Goal: Task Accomplishment & Management: Complete application form

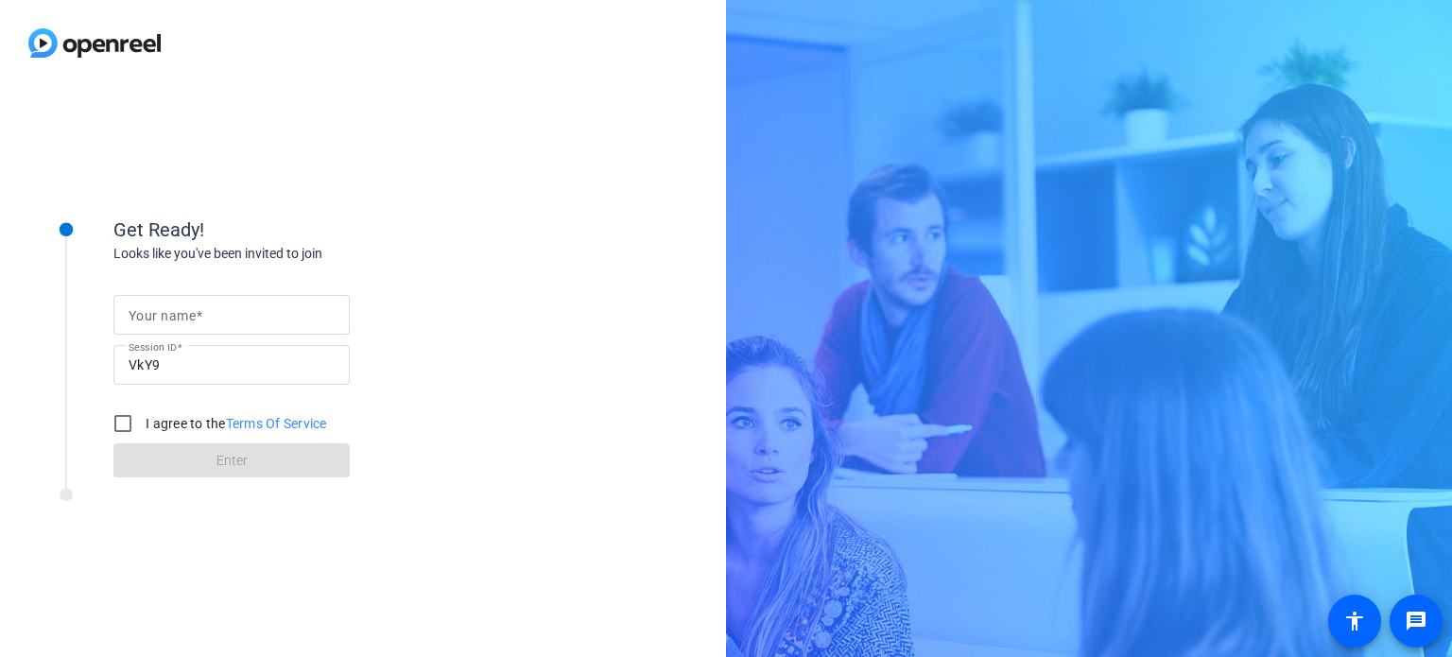
click at [174, 317] on mat-label "Your name" at bounding box center [162, 315] width 67 height 15
click at [174, 317] on input "Your name" at bounding box center [232, 314] width 206 height 23
type input "[PERSON_NAME][DATE]"
click at [126, 426] on input "I agree to the Terms Of Service" at bounding box center [123, 424] width 38 height 38
checkbox input "true"
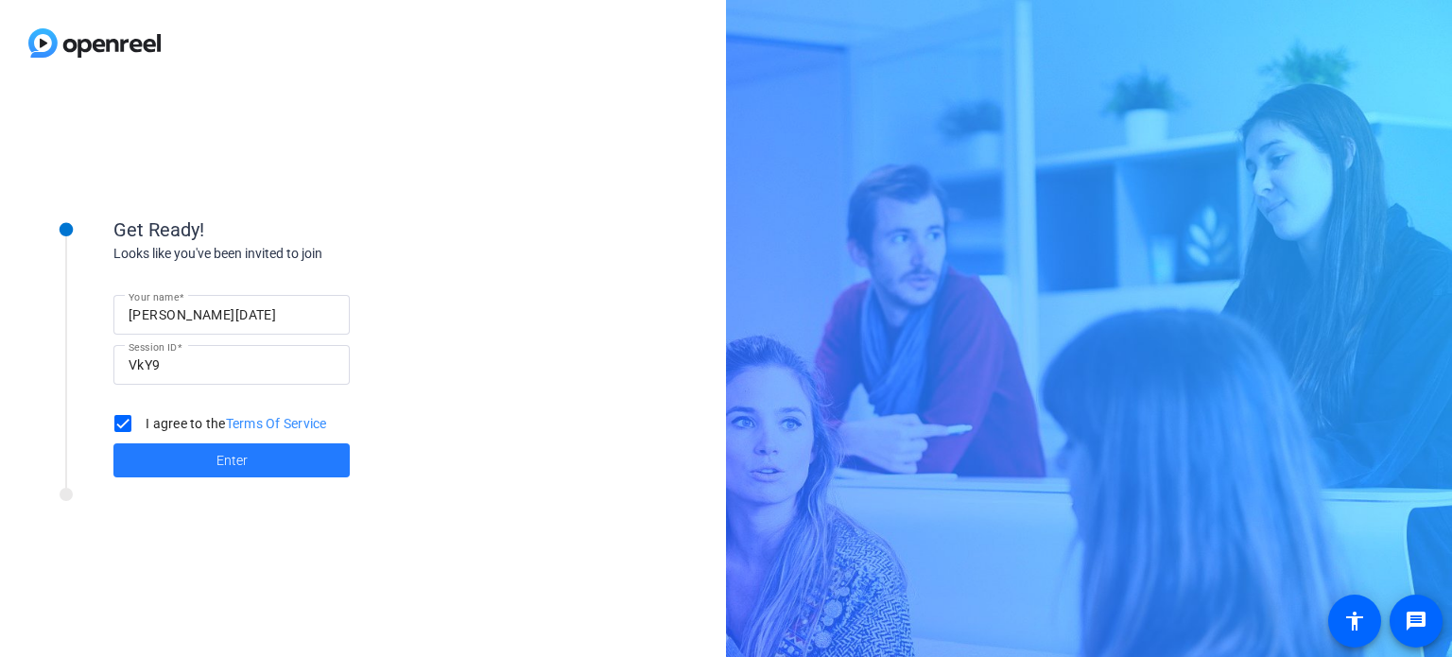
click at [290, 458] on span at bounding box center [231, 460] width 236 height 45
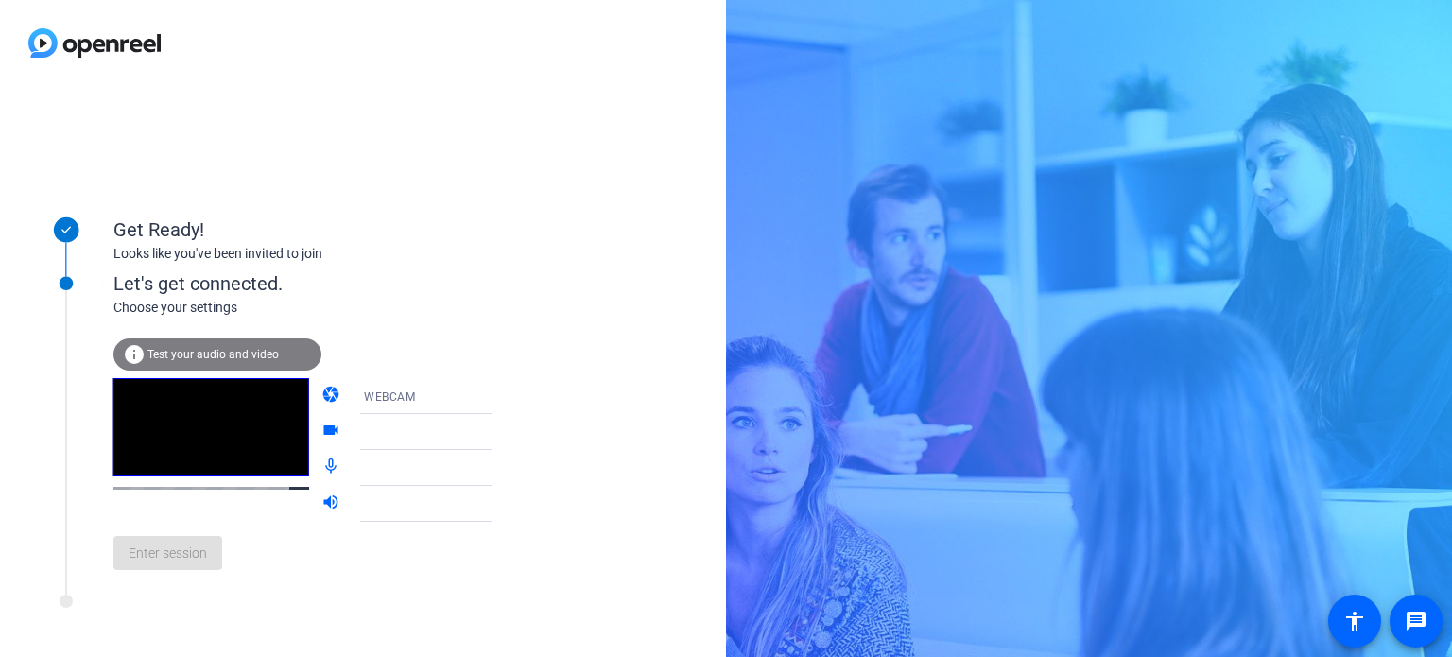
click at [165, 568] on div "Enter session" at bounding box center [321, 553] width 417 height 62
click at [199, 353] on span "Test your audio and video" at bounding box center [212, 354] width 131 height 13
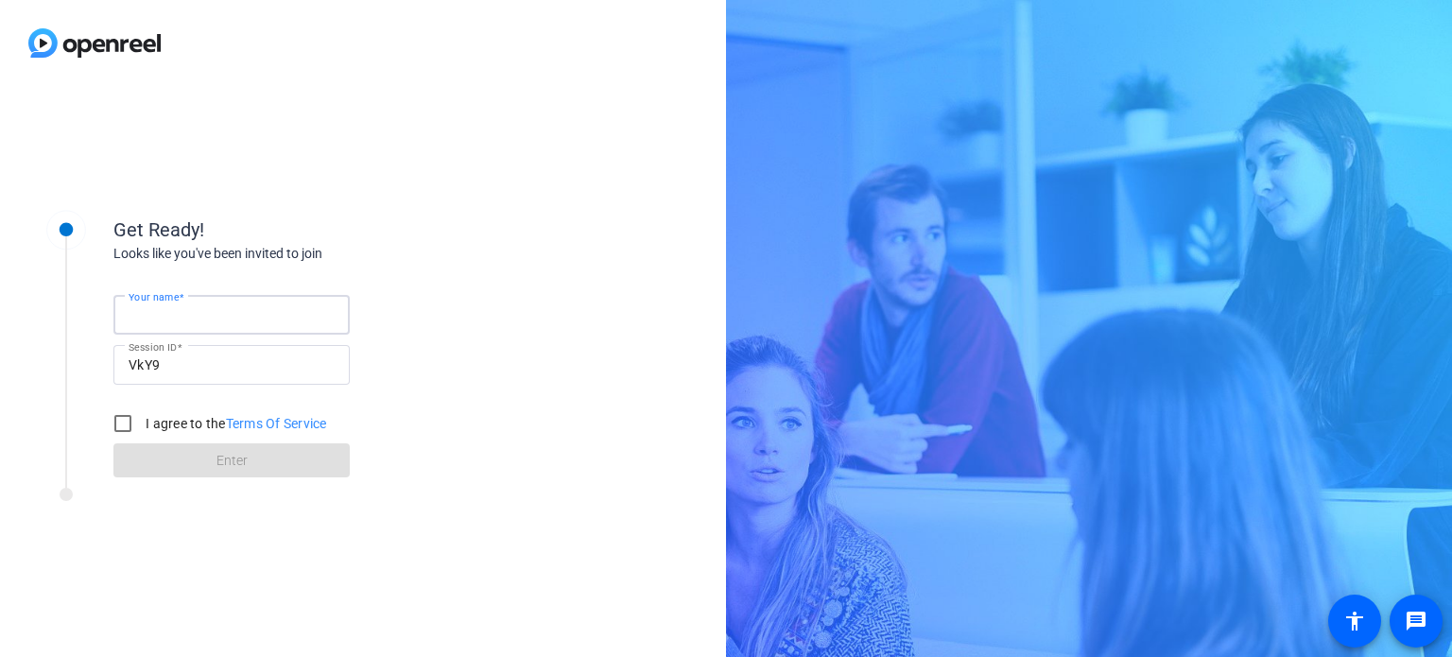
click at [203, 321] on input "Your name" at bounding box center [232, 314] width 206 height 23
type input "[PERSON_NAME][DATE]"
click at [123, 422] on input "I agree to the Terms Of Service" at bounding box center [123, 424] width 38 height 38
checkbox input "true"
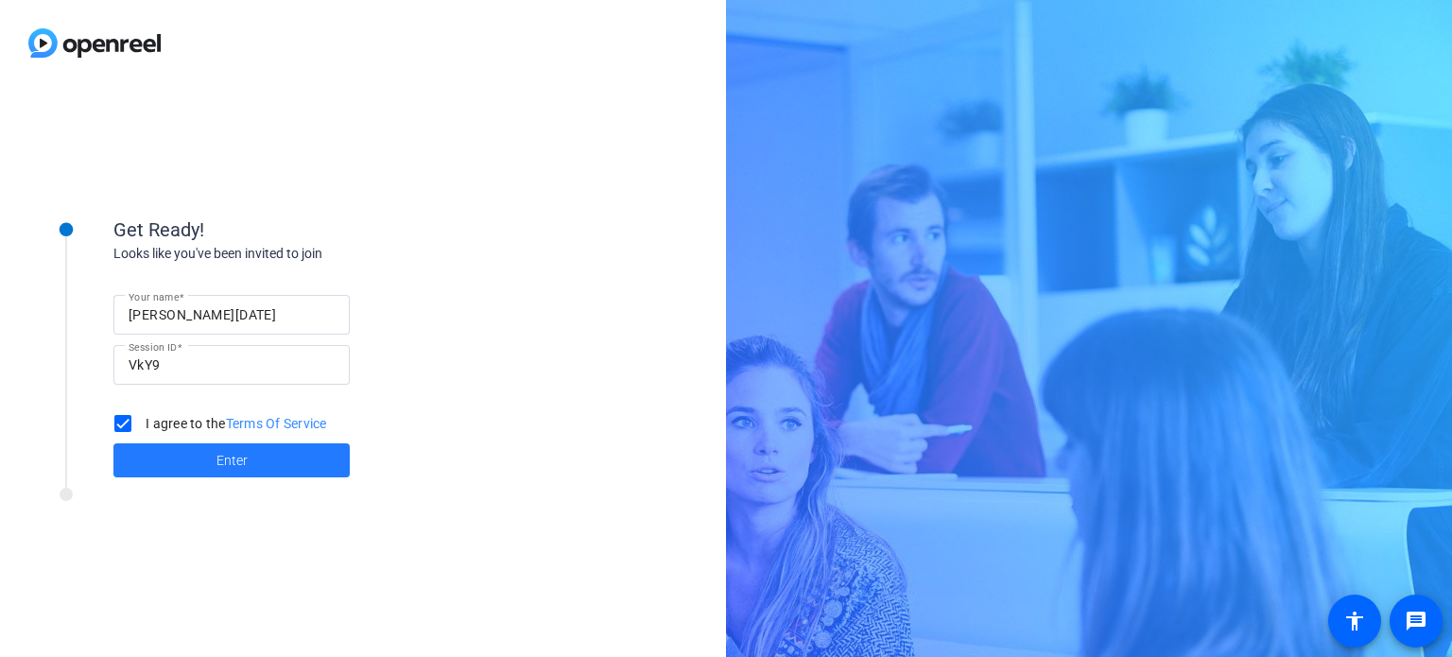
click at [302, 467] on span at bounding box center [231, 460] width 236 height 45
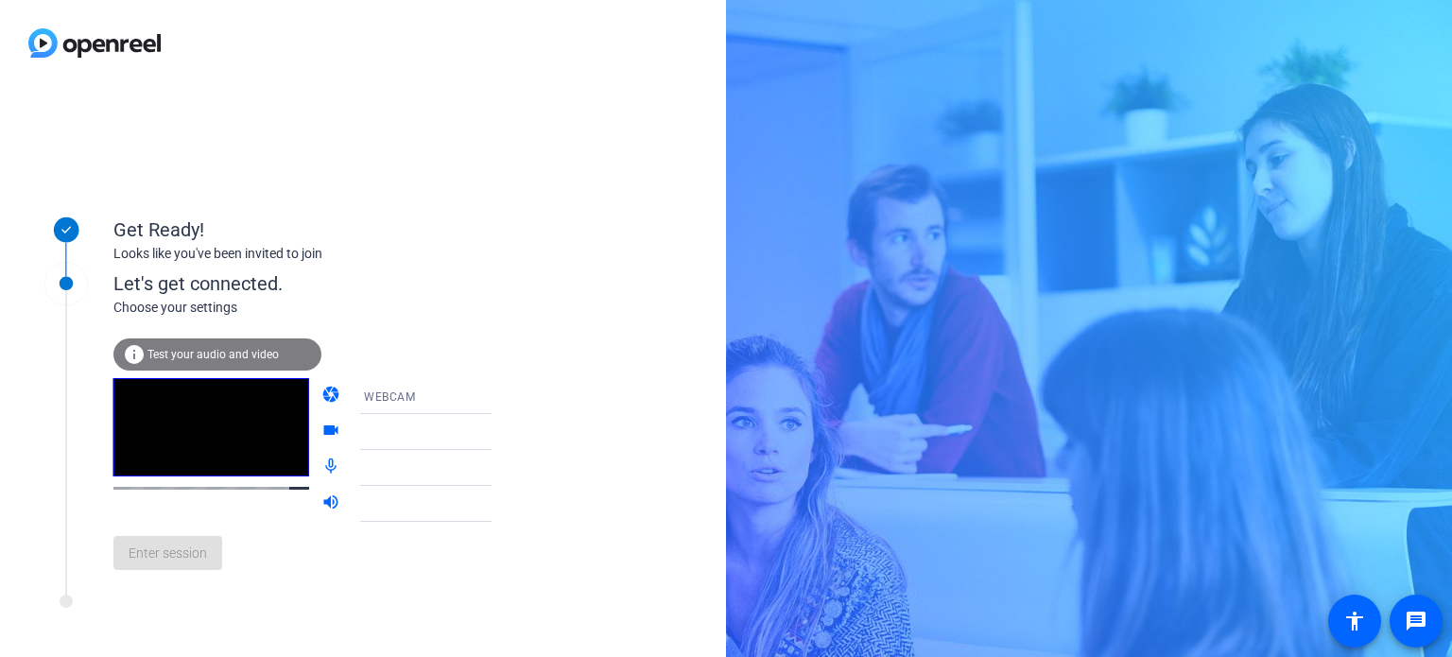
click at [544, 119] on div "Get Ready! Looks like you've been invited to join Let's get connected. Choose y…" at bounding box center [363, 371] width 726 height 571
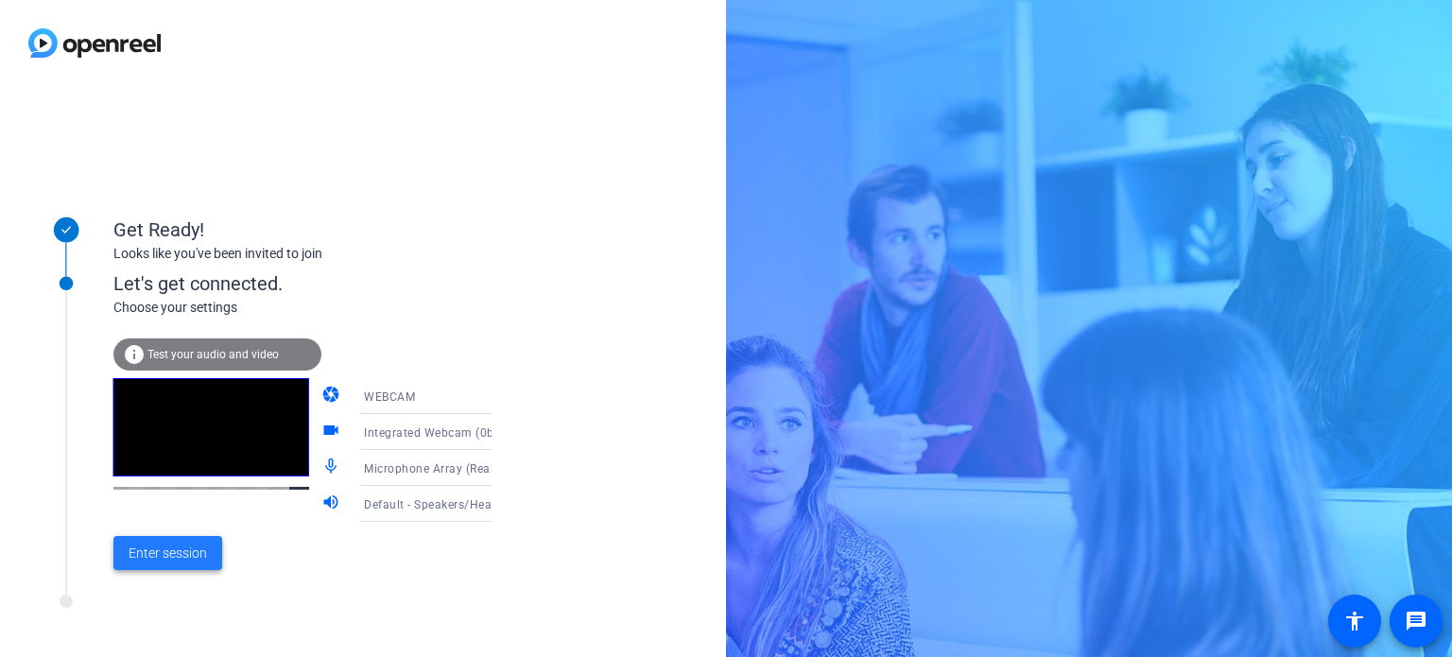
click at [148, 561] on span "Enter session" at bounding box center [168, 554] width 78 height 20
